Goal: Transaction & Acquisition: Purchase product/service

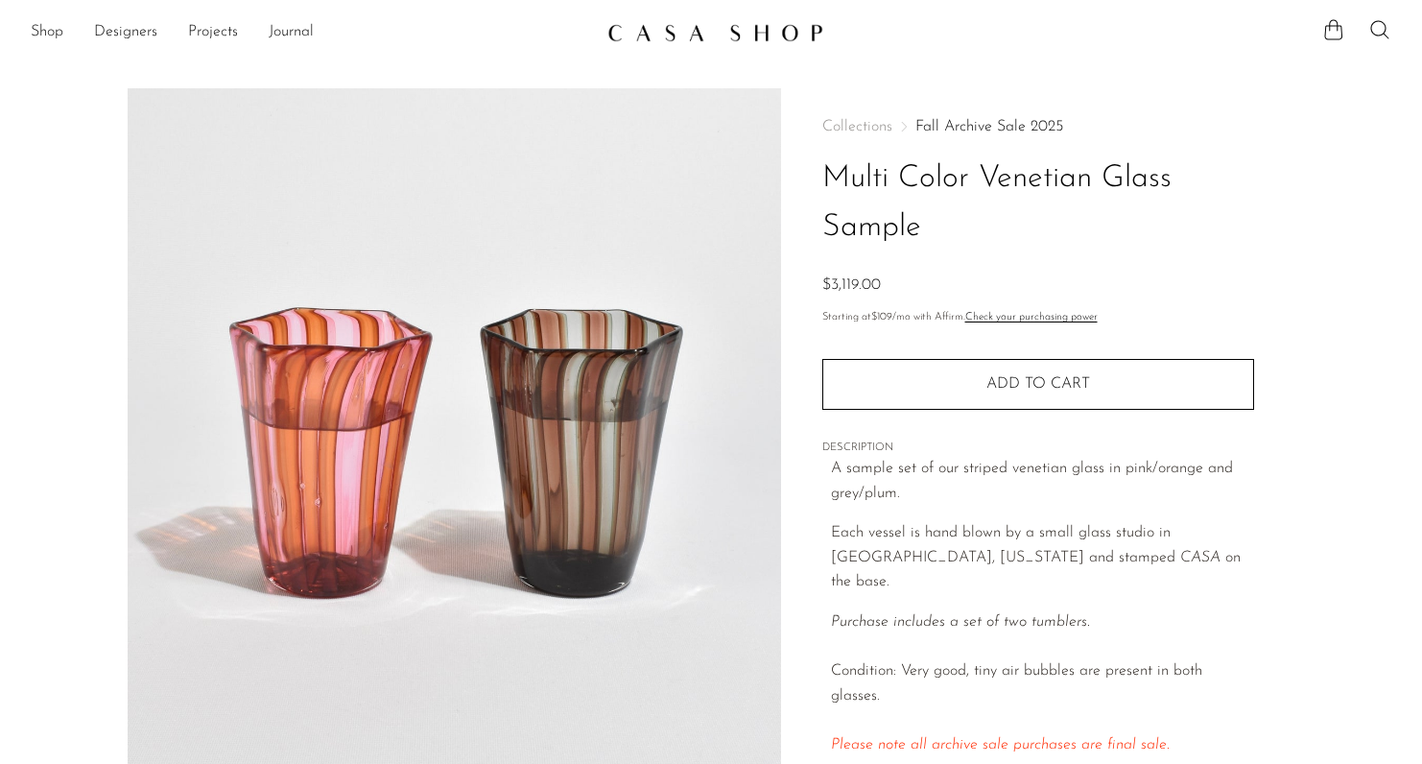
click at [686, 30] on img at bounding box center [716, 32] width 216 height 19
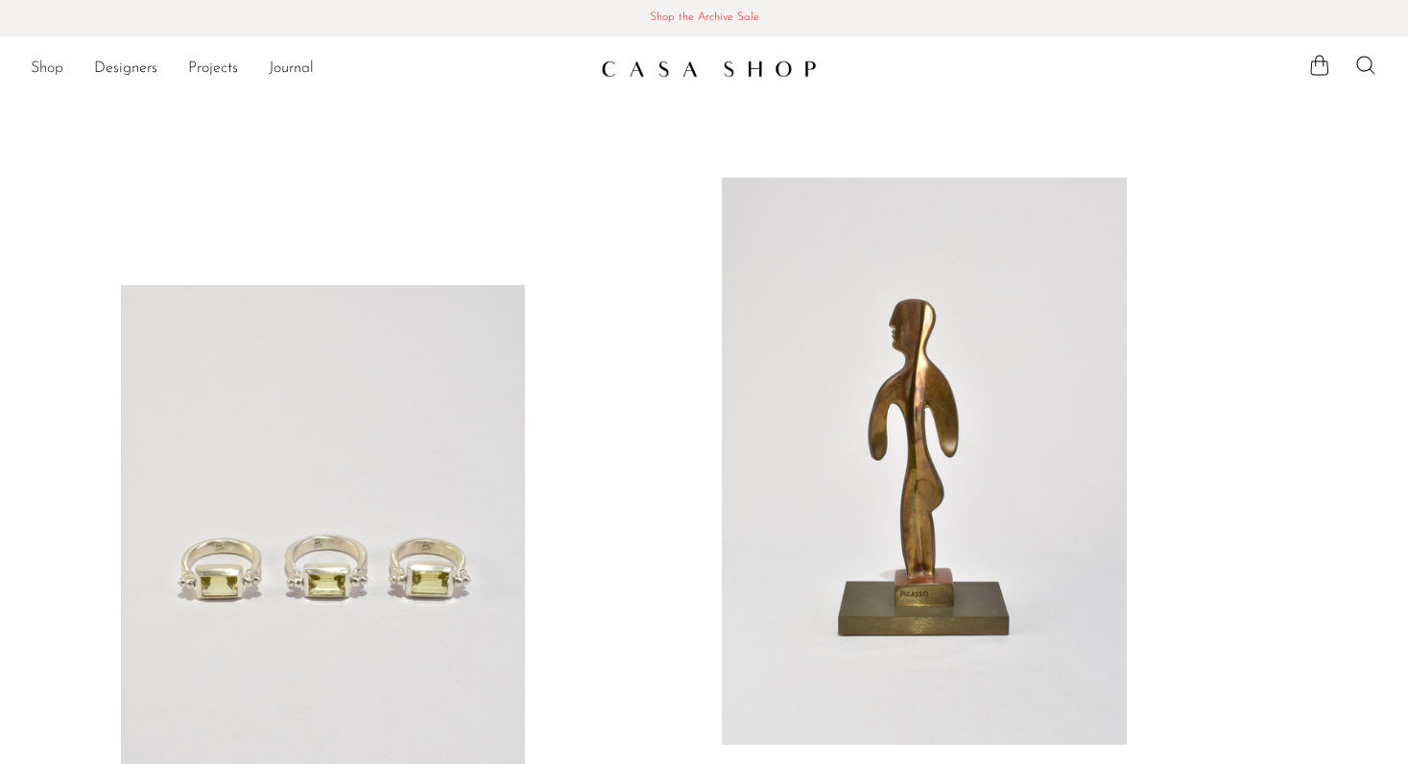
click at [52, 72] on link "Shop" at bounding box center [47, 69] width 33 height 25
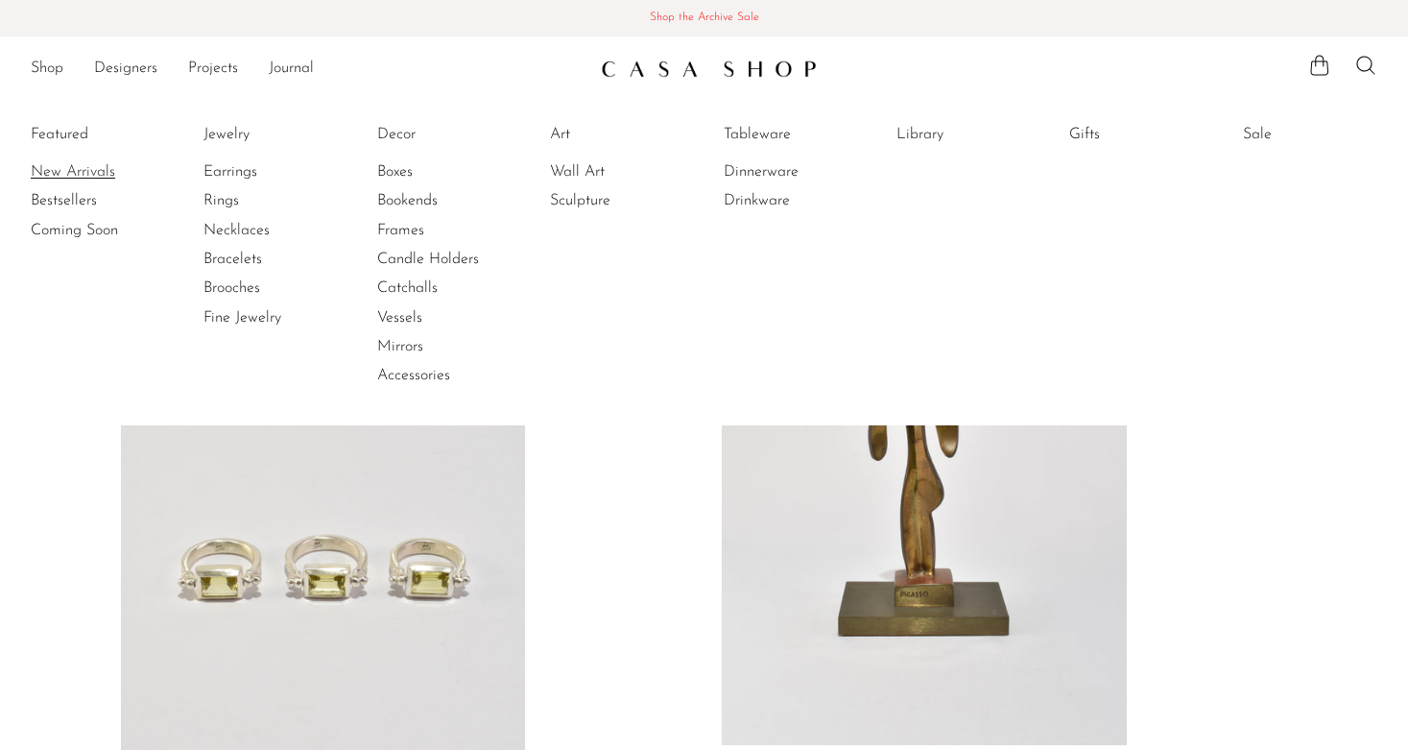
click at [88, 165] on link "New Arrivals" at bounding box center [103, 171] width 144 height 21
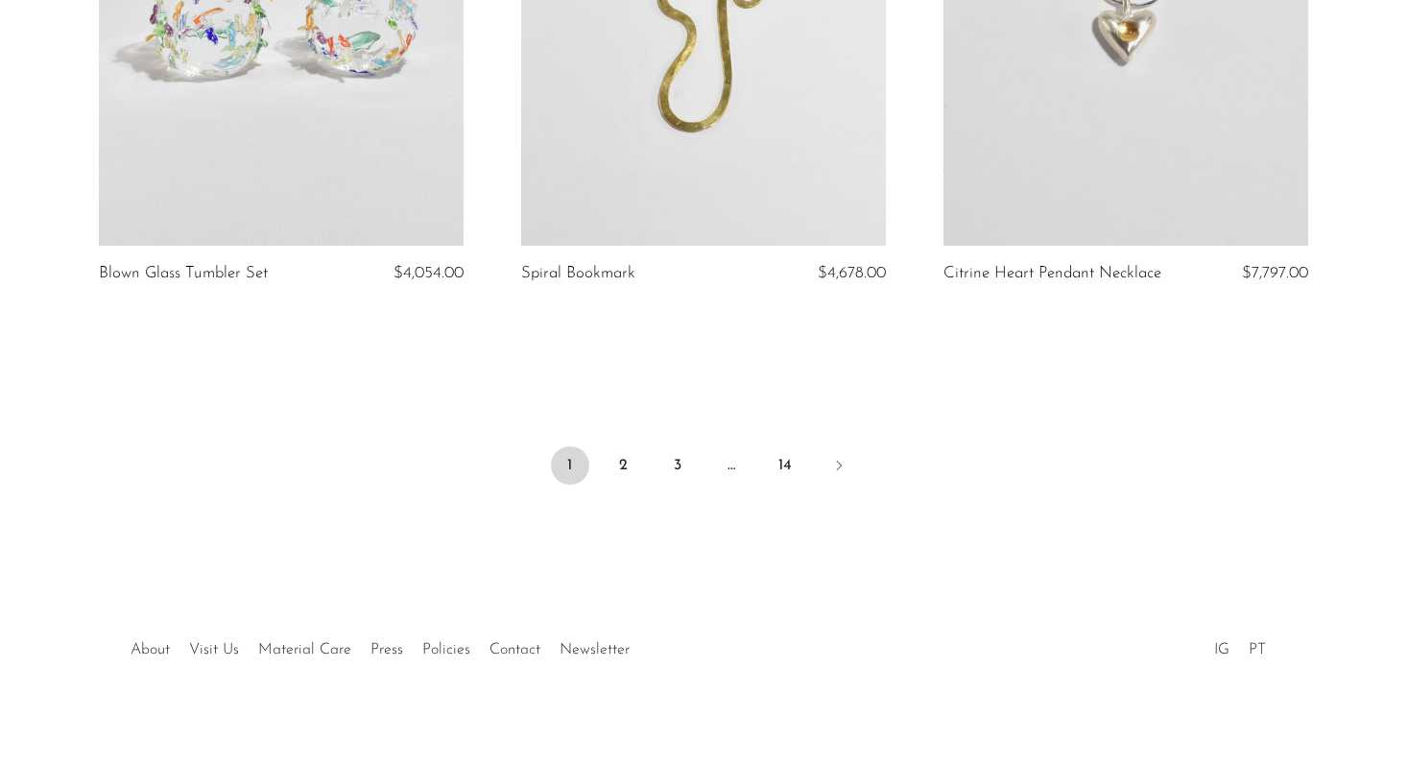
scroll to position [7024, 0]
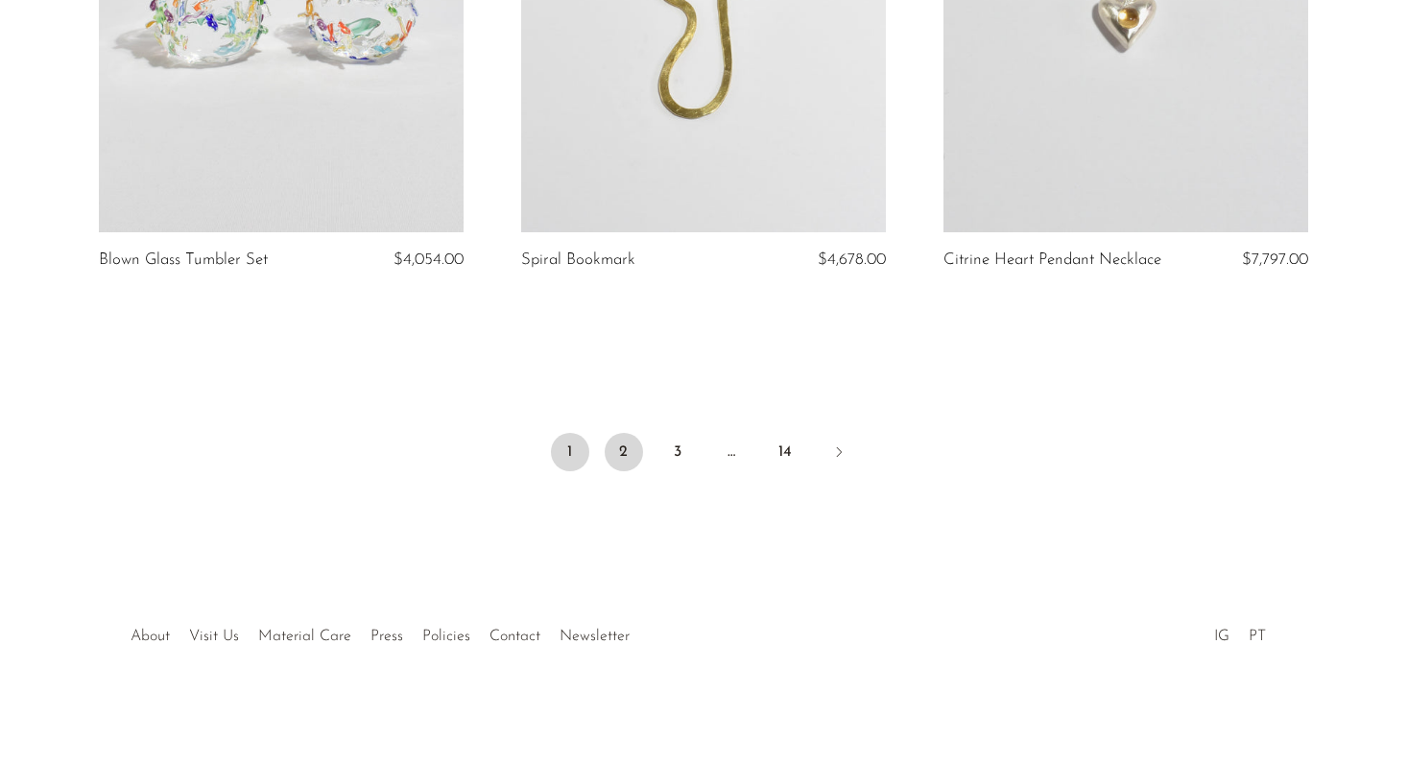
click at [626, 446] on link "2" at bounding box center [624, 452] width 38 height 38
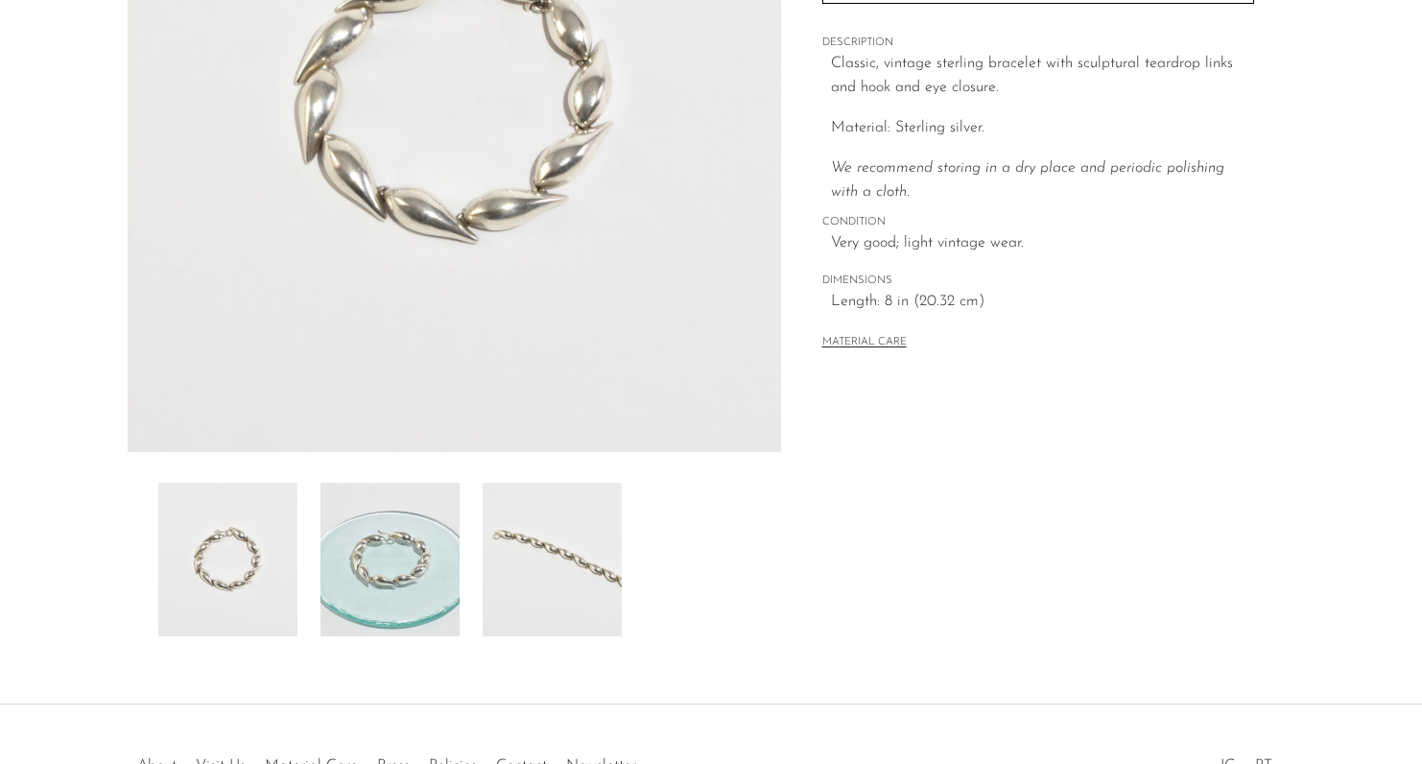
scroll to position [346, 0]
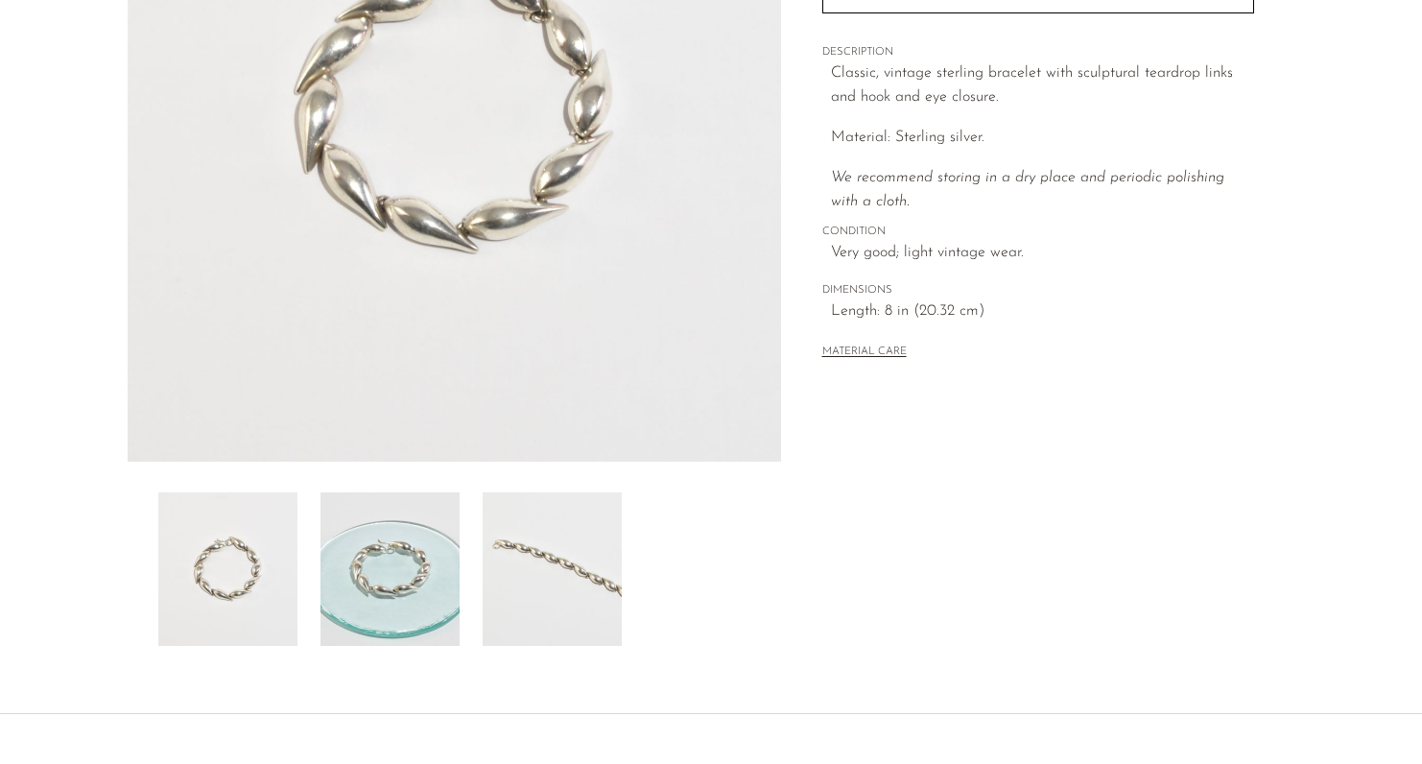
click at [377, 586] on img at bounding box center [390, 569] width 139 height 154
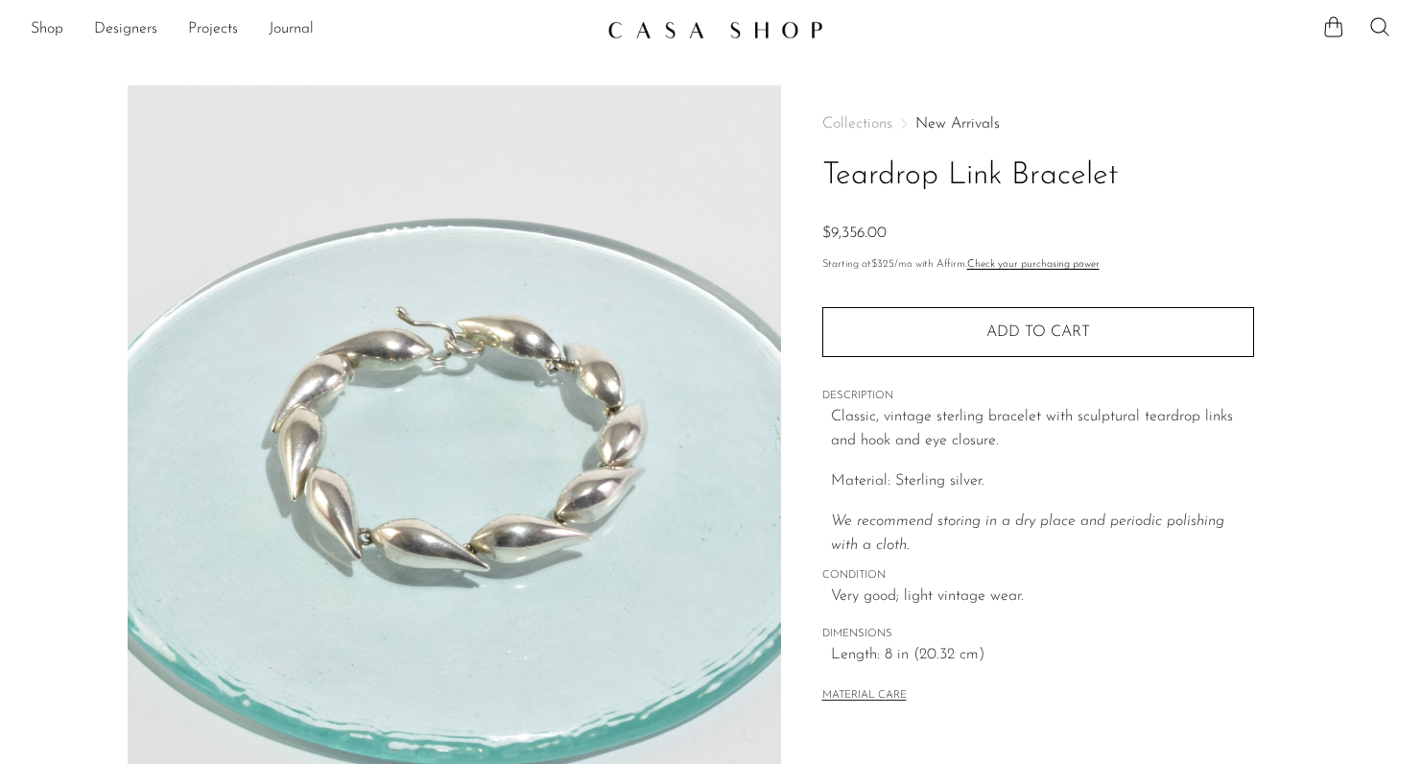
scroll to position [0, 0]
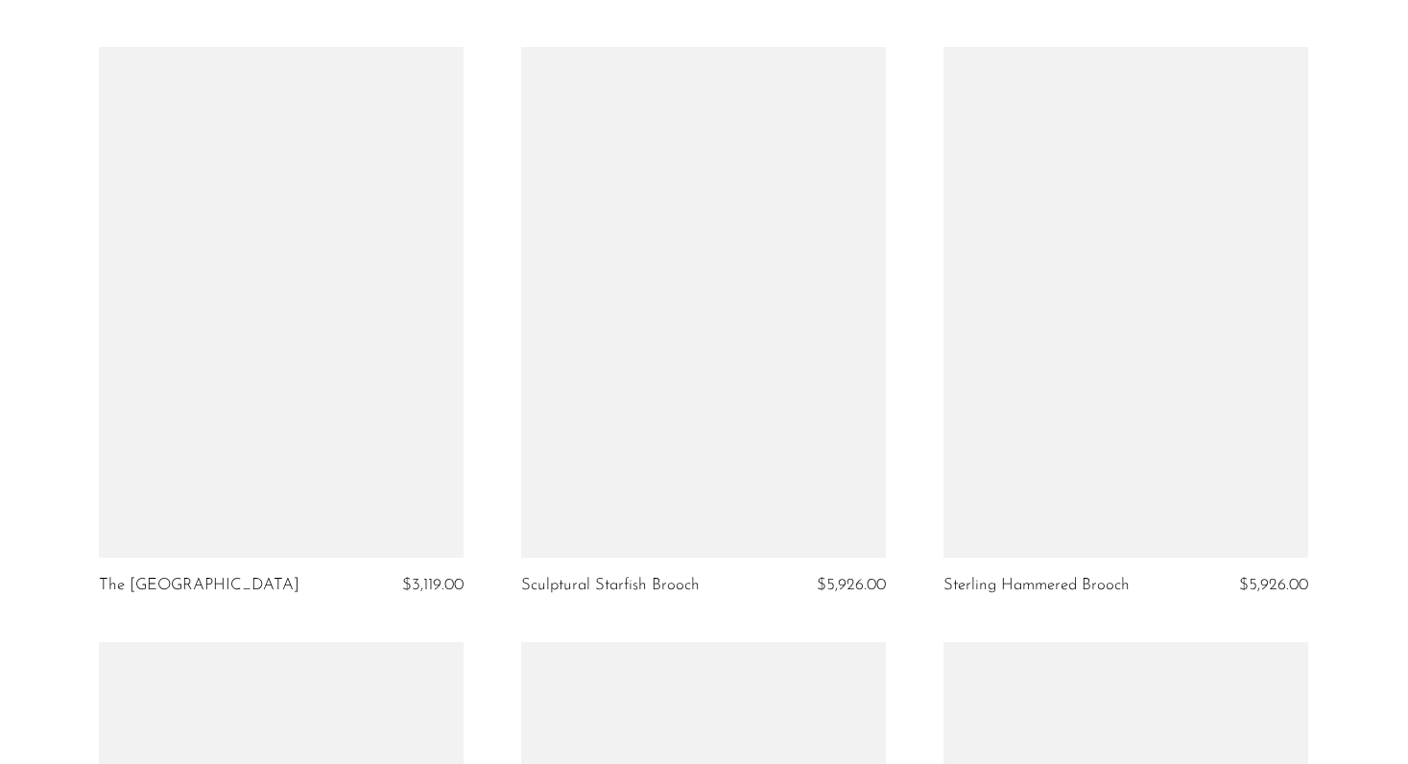
scroll to position [4590, 0]
